Goal: Task Accomplishment & Management: Manage account settings

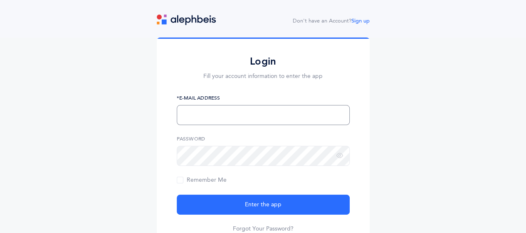
click at [212, 110] on input "text" at bounding box center [263, 115] width 173 height 20
click at [404, 95] on div "Login Fill your account information to enter the app *E-Mail Address Password R…" at bounding box center [263, 146] width 526 height 218
click at [195, 107] on input "text" at bounding box center [263, 115] width 173 height 20
type input "[EMAIL_ADDRESS][DOMAIN_NAME]"
click at [259, 226] on link "Forgot Your Password?" at bounding box center [263, 228] width 61 height 8
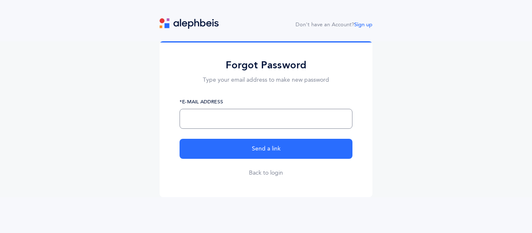
click at [191, 120] on input "text" at bounding box center [266, 119] width 173 height 20
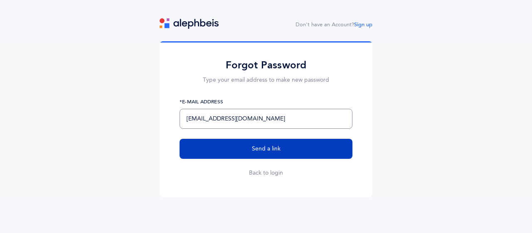
type input "[EMAIL_ADDRESS][DOMAIN_NAME]"
click at [233, 149] on button "Send a link" at bounding box center [266, 149] width 173 height 20
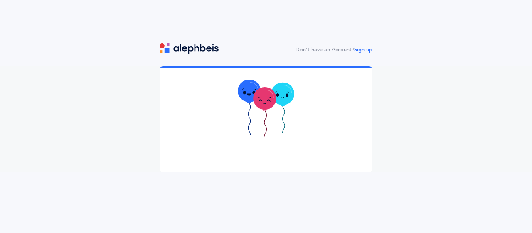
click at [258, 127] on icon at bounding box center [266, 108] width 57 height 59
click at [206, 53] on img at bounding box center [189, 48] width 59 height 10
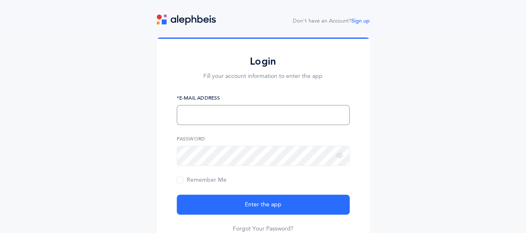
click at [228, 109] on input "text" at bounding box center [263, 115] width 173 height 20
type input "[EMAIL_ADDRESS][DOMAIN_NAME]"
click at [181, 178] on span "Remember Me" at bounding box center [202, 179] width 50 height 7
click at [0, 0] on input "Remember Me" at bounding box center [0, 0] width 0 height 0
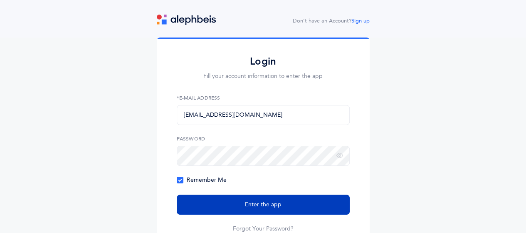
click at [211, 205] on button "Enter the app" at bounding box center [263, 204] width 173 height 20
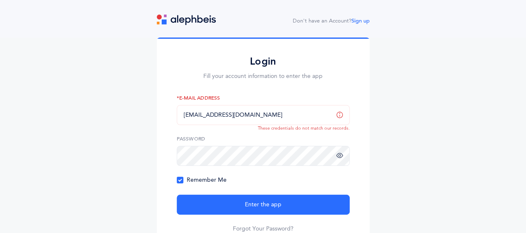
click at [339, 157] on icon at bounding box center [340, 155] width 7 height 7
